Goal: Transaction & Acquisition: Obtain resource

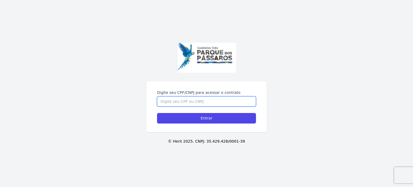
click at [207, 103] on input "Digite seu CPF/CNPJ para acessar o contrato" at bounding box center [206, 101] width 99 height 10
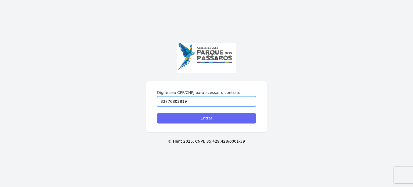
type input "33776803819"
click at [199, 121] on input "Entrar" at bounding box center [206, 118] width 99 height 10
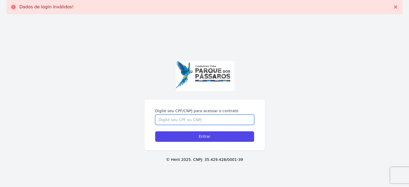
click at [204, 120] on input "Digite seu CPF/CNPJ para acessar o contrato" at bounding box center [204, 119] width 99 height 10
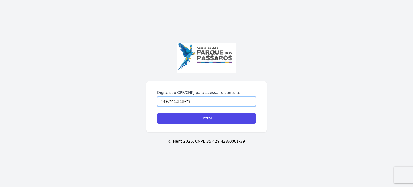
type input "449.741.318-77"
click at [203, 112] on form "Digite seu CPF/CNPJ para acessar o contrato 449.741.318-77 Entrar" at bounding box center [206, 107] width 99 height 34
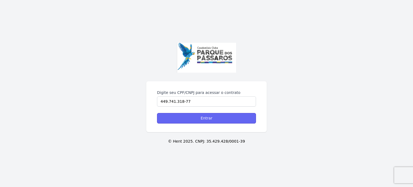
click at [198, 115] on input "Entrar" at bounding box center [206, 118] width 99 height 10
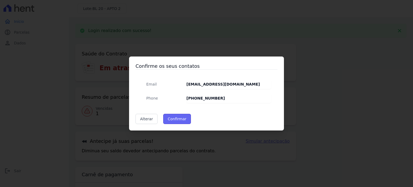
click at [178, 118] on button "Confirmar" at bounding box center [177, 119] width 28 height 10
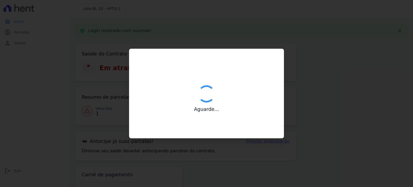
type input "Contatos confirmados com sucesso."
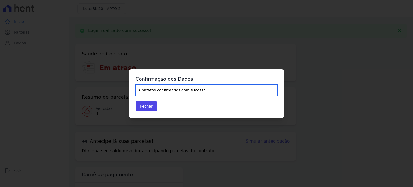
click at [165, 90] on input "Contatos confirmados com sucesso." at bounding box center [206, 89] width 142 height 11
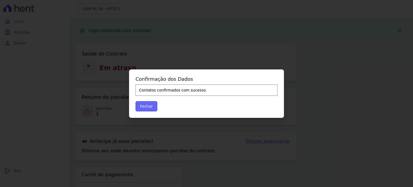
click at [153, 107] on button "Fechar" at bounding box center [146, 106] width 22 height 10
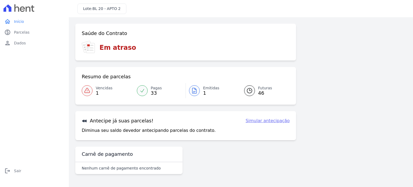
click at [260, 120] on link "Simular antecipação" at bounding box center [267, 120] width 44 height 6
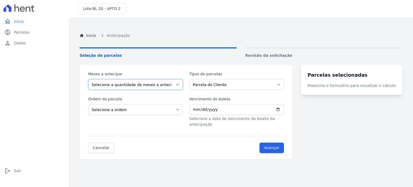
click at [122, 83] on select "Selecione a quantidade de meses a antecipar 1 2 3 4 5 6 7 8 9 10 11 12 13 14 15…" at bounding box center [135, 84] width 95 height 11
select select "22"
click at [88, 79] on select "Selecione a quantidade de meses a antecipar 1 2 3 4 5 6 7 8 9 10 11 12 13 14 15…" at bounding box center [135, 84] width 95 height 11
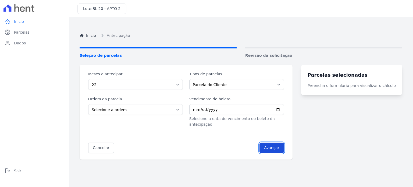
click at [284, 144] on input "Avançar" at bounding box center [271, 147] width 24 height 10
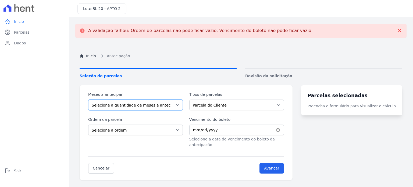
click at [119, 104] on select "Selecione a quantidade de meses a antecipar 1 2 3 4 5 6 7 8 9 10 11 12 13 14 15…" at bounding box center [135, 104] width 95 height 11
select select "22"
click at [88, 99] on select "Selecione a quantidade de meses a antecipar 1 2 3 4 5 6 7 8 9 10 11 12 13 14 15…" at bounding box center [135, 104] width 95 height 11
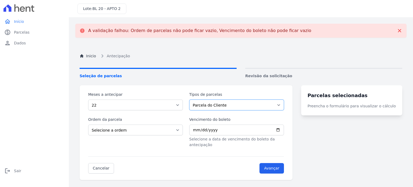
click at [203, 104] on select "Parcela do Cliente Parcela Normal" at bounding box center [236, 104] width 95 height 11
select select "standard"
click at [192, 99] on select "Parcela do Cliente Parcela Normal" at bounding box center [236, 104] width 95 height 11
click at [108, 132] on select "Selecione a ordem Últimas parcelas Primeiras parcelas" at bounding box center [135, 129] width 95 height 11
select select "ending"
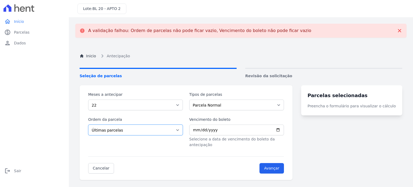
click at [88, 124] on select "Selecione a ordem Últimas parcelas Primeiras parcelas" at bounding box center [135, 129] width 95 height 11
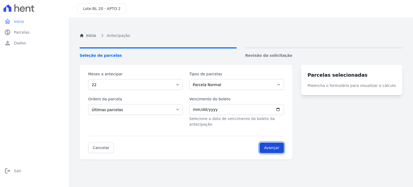
click at [272, 143] on input "Avançar" at bounding box center [271, 147] width 24 height 10
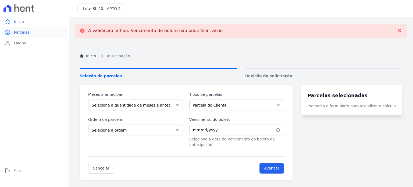
click at [24, 33] on span "Parcelas" at bounding box center [22, 32] width 16 height 5
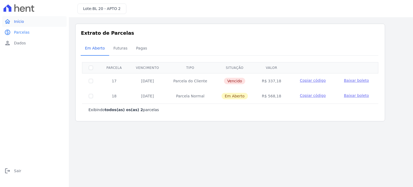
click at [22, 21] on span "Início" at bounding box center [19, 21] width 10 height 5
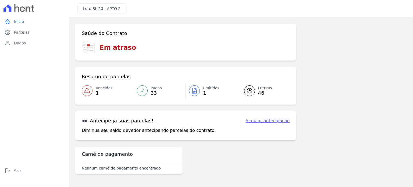
click at [268, 121] on link "Simular antecipação" at bounding box center [267, 120] width 44 height 6
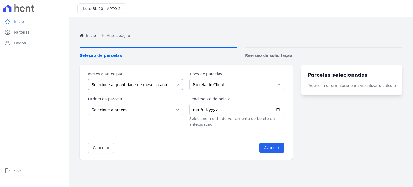
click at [107, 84] on select "Selecione a quantidade de meses a antecipar 1 2 3 4 5 6 7 8 9 10 11 12 13 14 15…" at bounding box center [135, 84] width 95 height 11
select select "22"
click at [88, 79] on select "Selecione a quantidade de meses a antecipar 1 2 3 4 5 6 7 8 9 10 11 12 13 14 15…" at bounding box center [135, 84] width 95 height 11
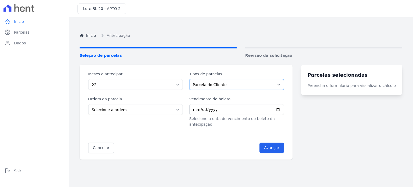
click at [212, 87] on select "Parcela do Cliente Parcela Normal" at bounding box center [236, 84] width 95 height 11
click at [192, 79] on select "Parcela do Cliente Parcela Normal" at bounding box center [236, 84] width 95 height 11
click at [112, 111] on select "Selecione a ordem Últimas parcelas Primeiras parcelas" at bounding box center [135, 109] width 95 height 11
select select "ending"
click at [88, 104] on select "Selecione a ordem Últimas parcelas Primeiras parcelas" at bounding box center [135, 109] width 95 height 11
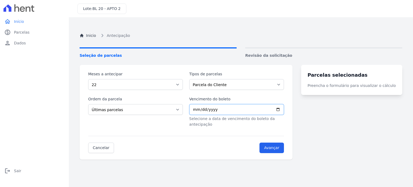
click at [201, 111] on input "Vencimento do boleto" at bounding box center [236, 109] width 95 height 11
type input "0001-08-30"
type input "0020-08-30"
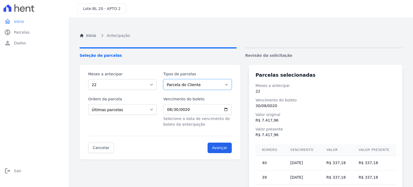
click at [203, 85] on select "Parcela do Cliente Parcela Normal" at bounding box center [197, 84] width 68 height 11
select select "standard"
click at [165, 79] on select "Parcela do Cliente Parcela Normal" at bounding box center [197, 84] width 68 height 11
click at [187, 108] on input "0020-08-30" at bounding box center [197, 109] width 68 height 11
type input "0200-08-30"
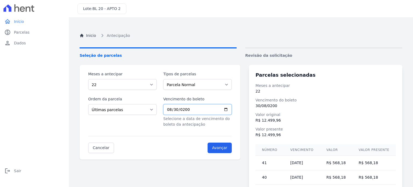
scroll to position [27, 0]
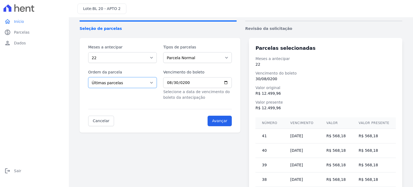
click at [106, 85] on select "Selecione a ordem Últimas parcelas Primeiras parcelas" at bounding box center [122, 82] width 68 height 11
select select "beginning"
click at [88, 77] on select "Selecione a ordem Últimas parcelas Primeiras parcelas" at bounding box center [122, 82] width 68 height 11
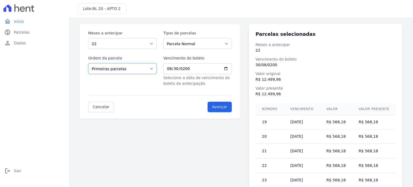
scroll to position [0, 0]
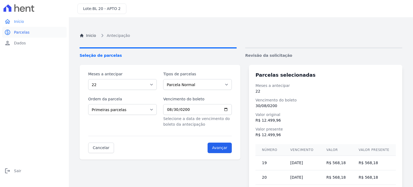
click at [19, 33] on span "Parcelas" at bounding box center [22, 32] width 16 height 5
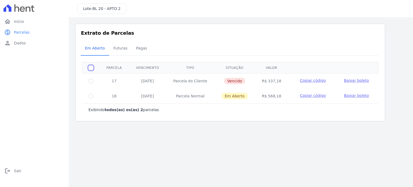
click at [91, 69] on input "checkbox" at bounding box center [91, 68] width 4 height 4
checkbox input "true"
click at [352, 80] on span "Baixar boleto" at bounding box center [356, 80] width 25 height 4
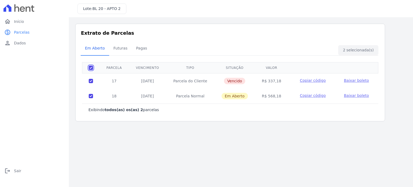
click at [91, 67] on input "checkbox" at bounding box center [91, 68] width 4 height 4
checkbox input "false"
click at [349, 80] on span "Baixar boleto" at bounding box center [356, 80] width 25 height 4
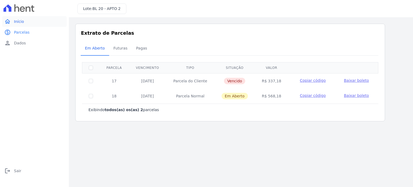
click at [9, 20] on icon "home" at bounding box center [7, 21] width 6 height 6
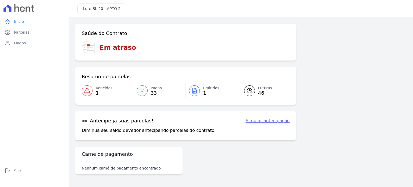
click at [196, 90] on icon at bounding box center [194, 90] width 6 height 6
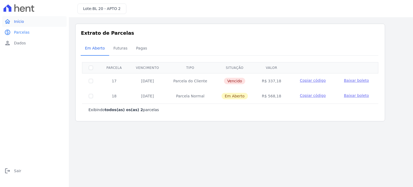
click at [24, 22] on link "home Início" at bounding box center [34, 21] width 64 height 11
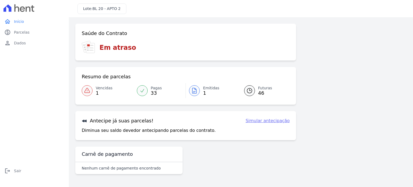
click at [100, 89] on span "Vencidas" at bounding box center [104, 88] width 17 height 6
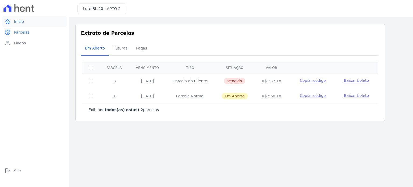
click at [17, 20] on span "Início" at bounding box center [19, 21] width 10 height 5
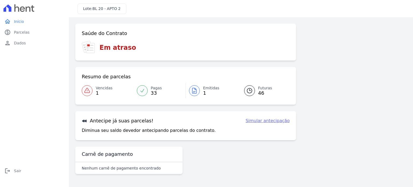
drag, startPoint x: 107, startPoint y: 50, endPoint x: 90, endPoint y: 49, distance: 17.2
click at [107, 49] on h3 "Em atraso" at bounding box center [117, 48] width 37 height 10
drag, startPoint x: 88, startPoint y: 49, endPoint x: 97, endPoint y: 46, distance: 9.5
click at [88, 48] on icon at bounding box center [89, 47] width 15 height 13
